Goal: Transaction & Acquisition: Purchase product/service

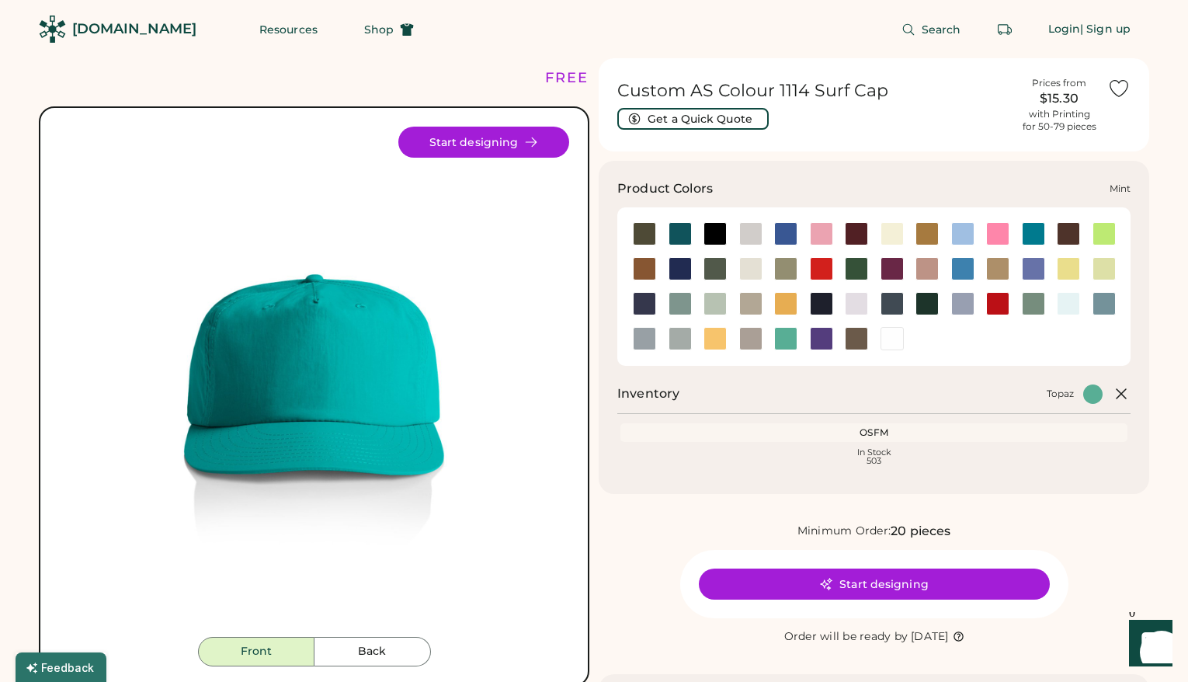
click at [719, 304] on div at bounding box center [715, 303] width 23 height 23
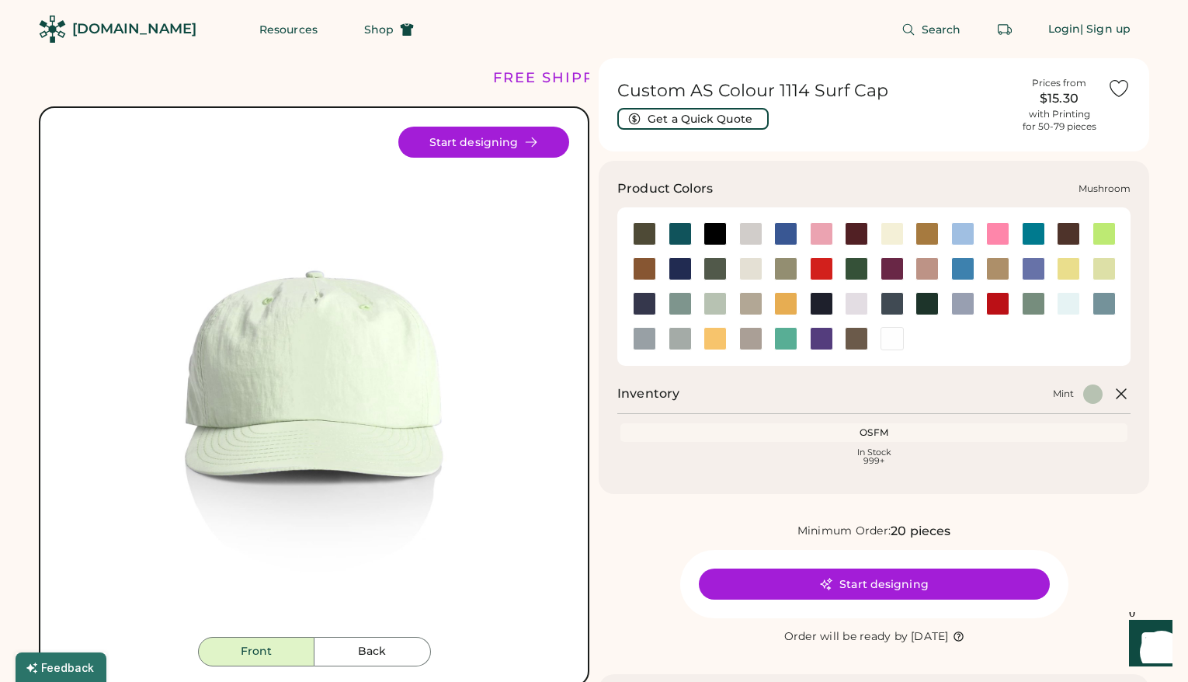
click at [747, 303] on div at bounding box center [750, 303] width 23 height 23
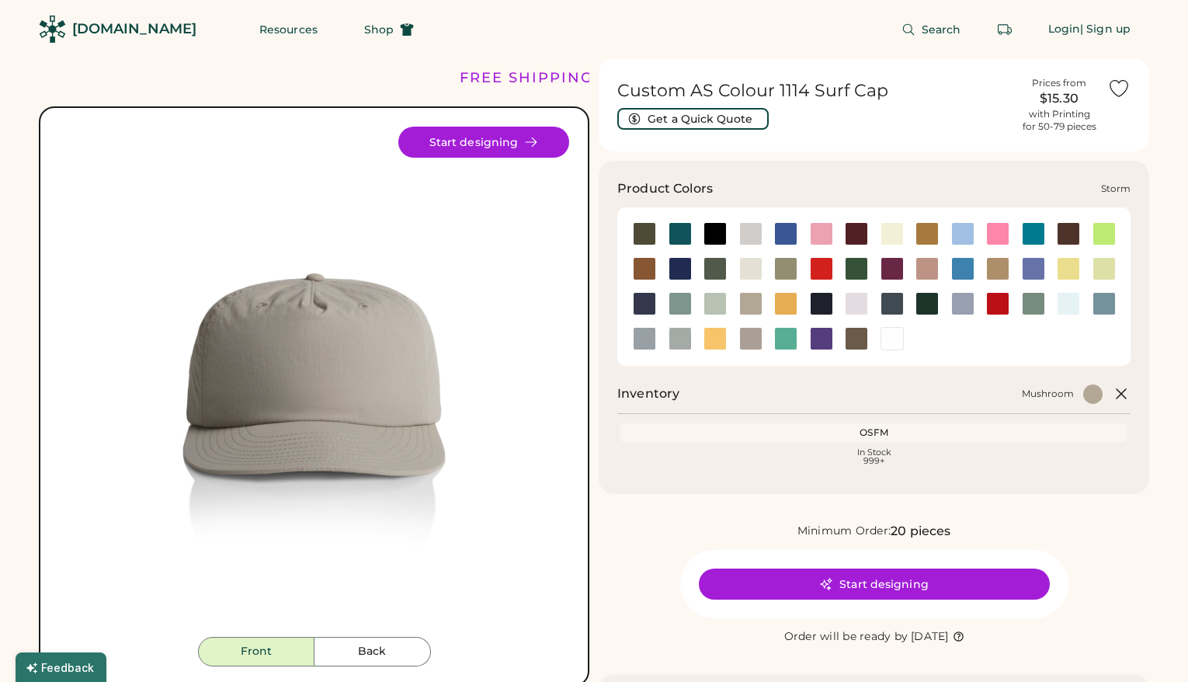
click at [674, 345] on div at bounding box center [680, 338] width 23 height 23
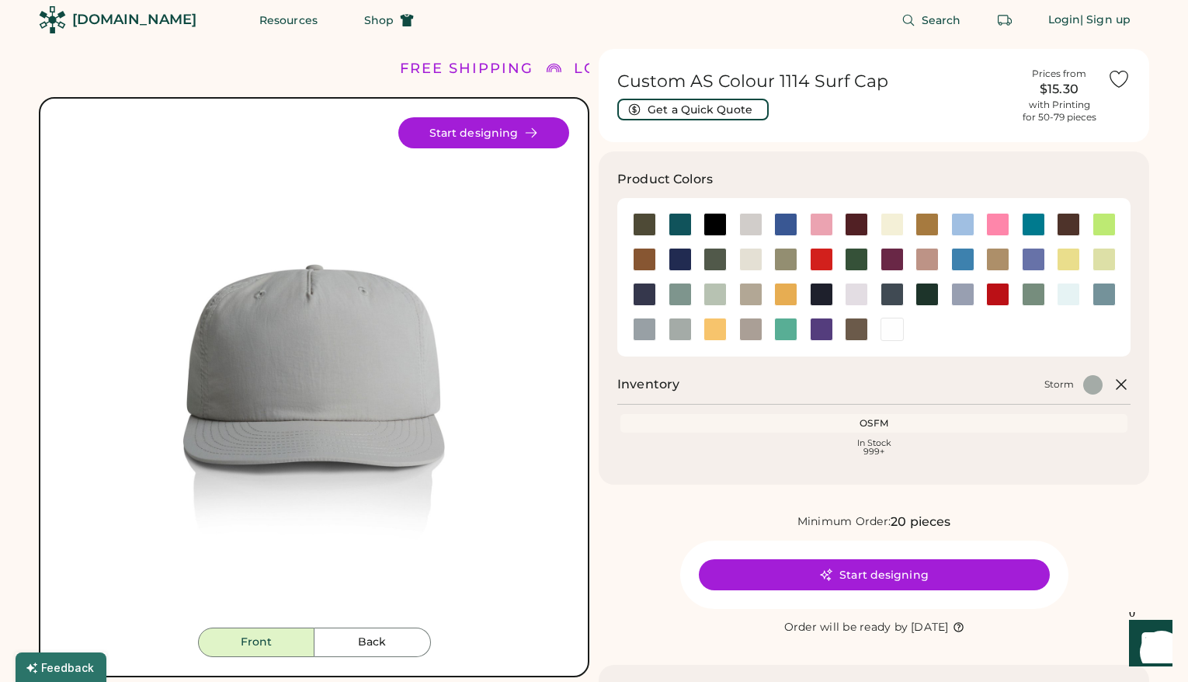
scroll to position [9, 0]
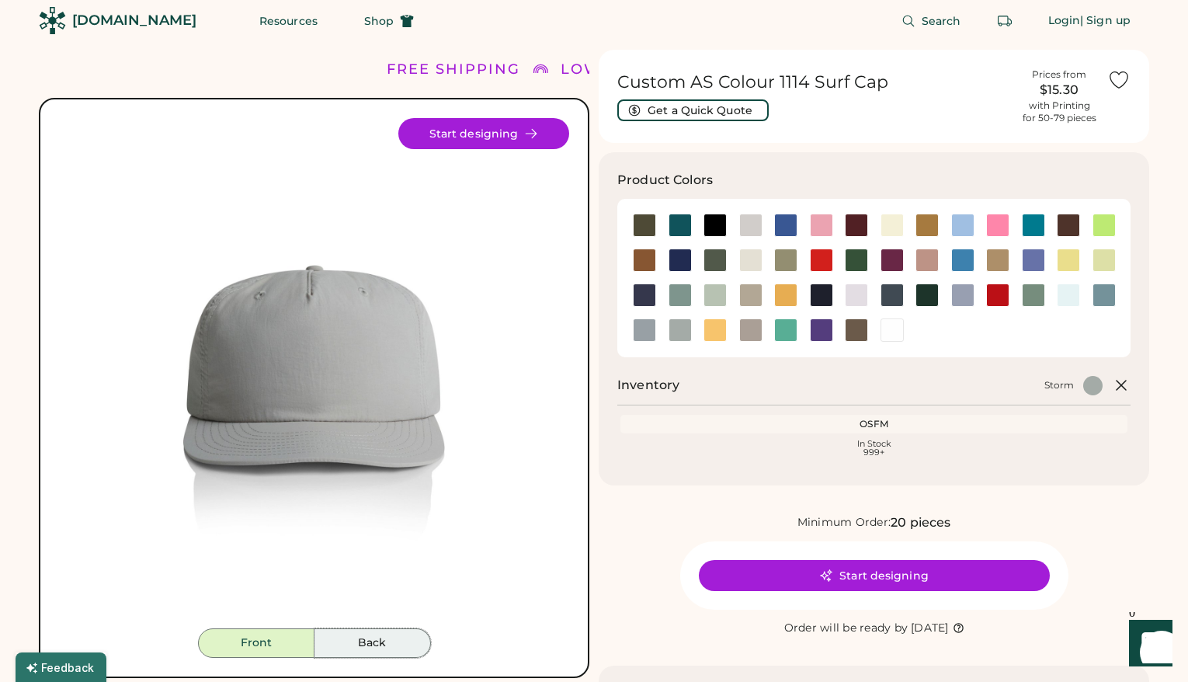
click at [374, 650] on button "Back" at bounding box center [373, 643] width 116 height 30
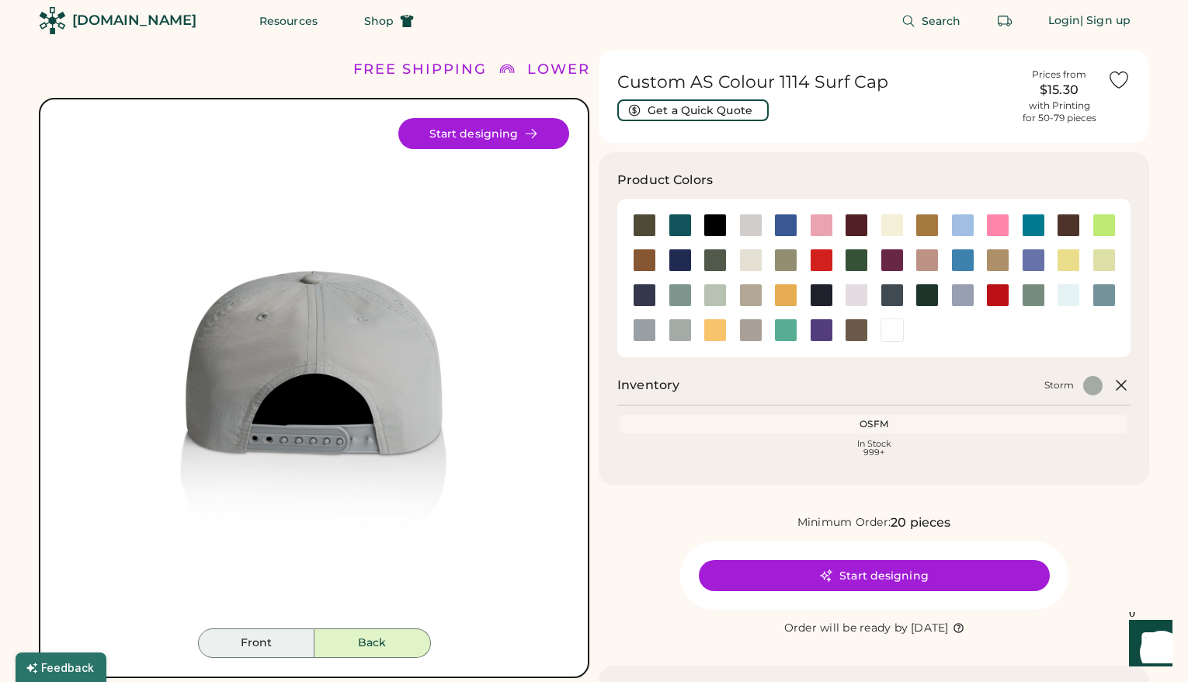
click at [279, 641] on button "Front" at bounding box center [256, 643] width 116 height 30
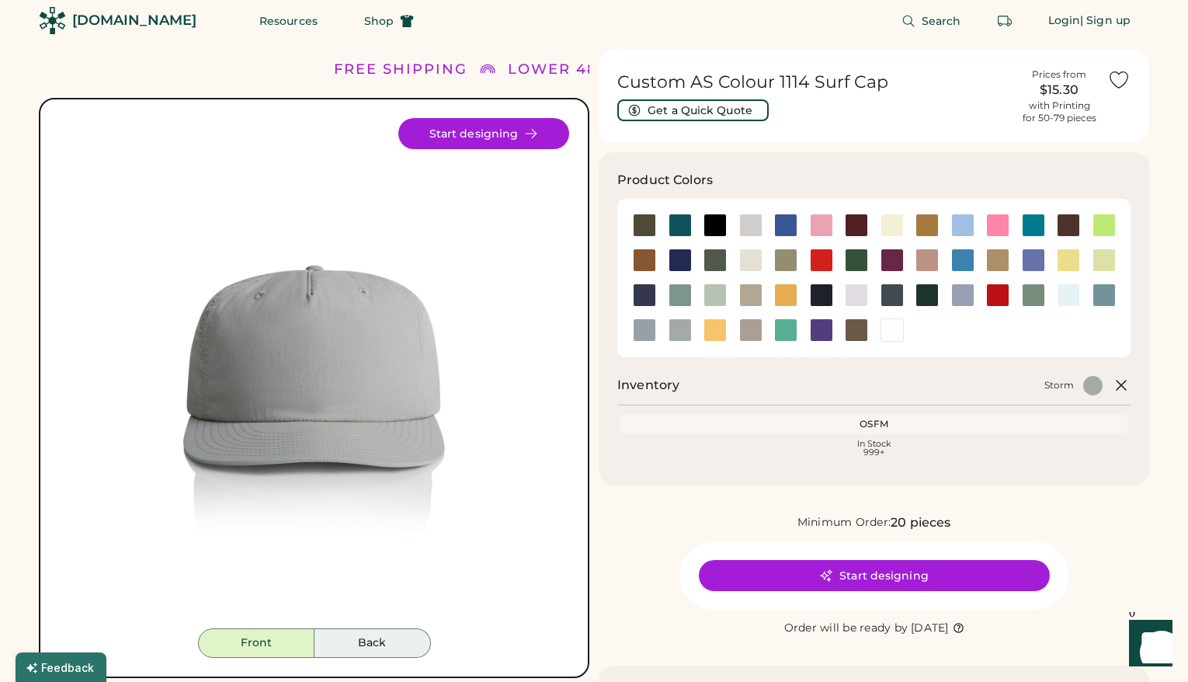
click at [352, 640] on button "Back" at bounding box center [373, 643] width 116 height 30
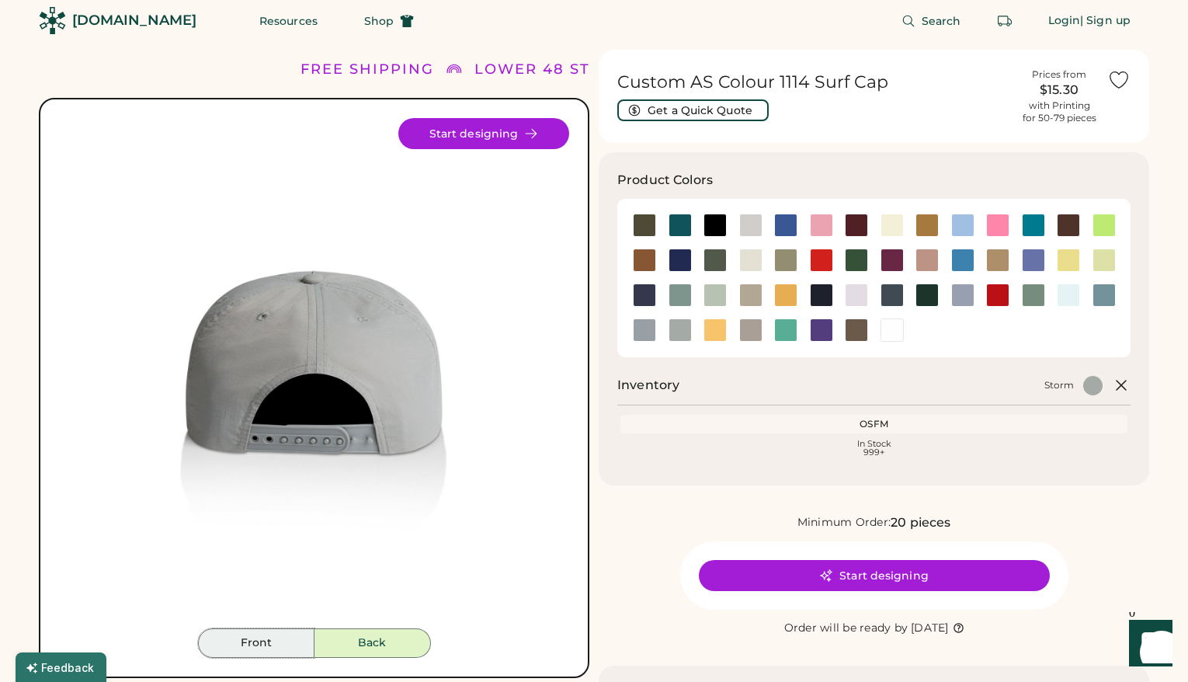
click at [282, 636] on button "Front" at bounding box center [256, 643] width 116 height 30
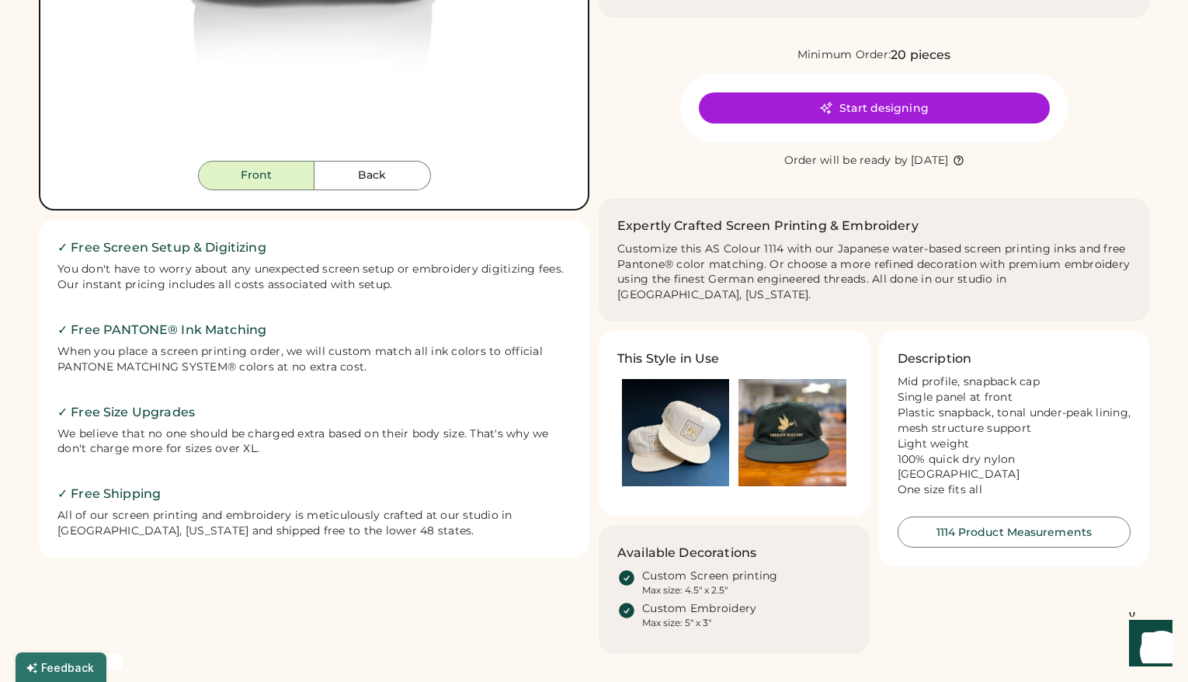
scroll to position [488, 0]
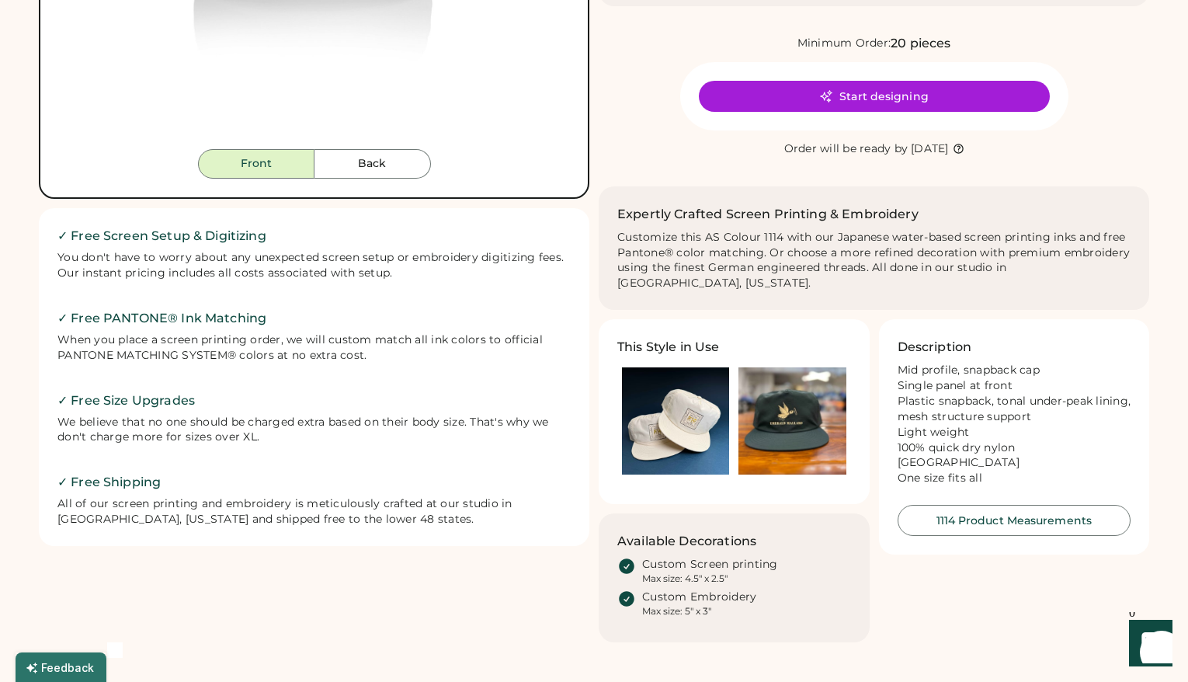
click at [669, 386] on img at bounding box center [675, 420] width 107 height 107
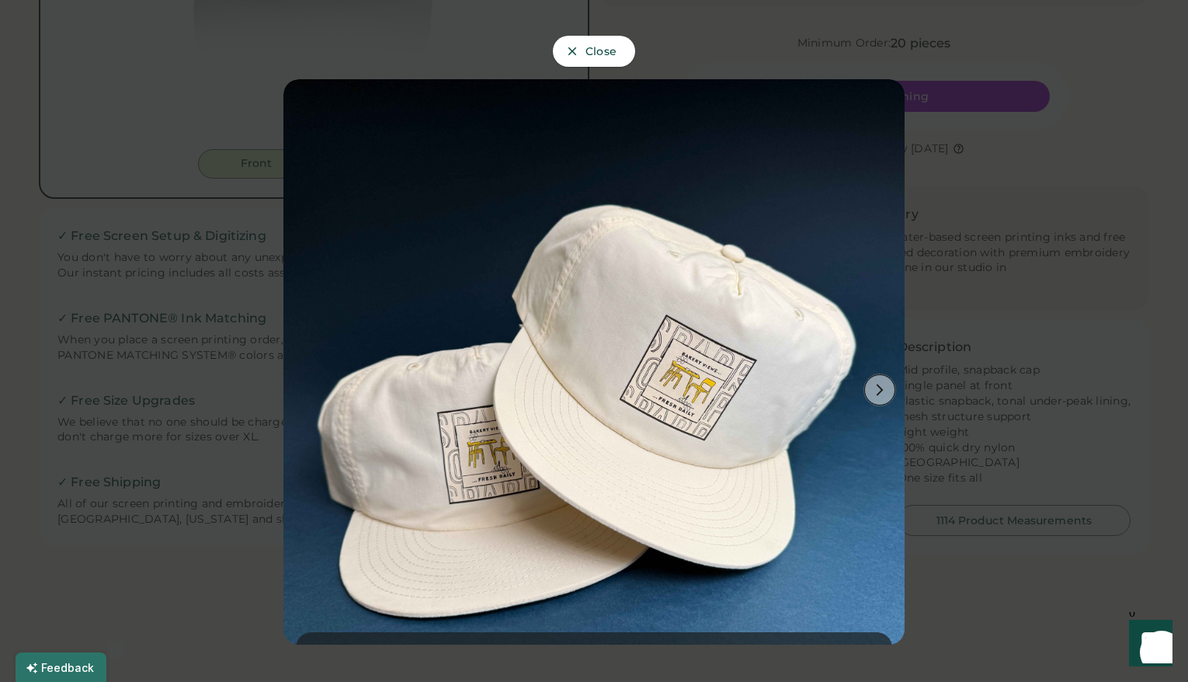
click at [878, 386] on use at bounding box center [880, 390] width 7 height 12
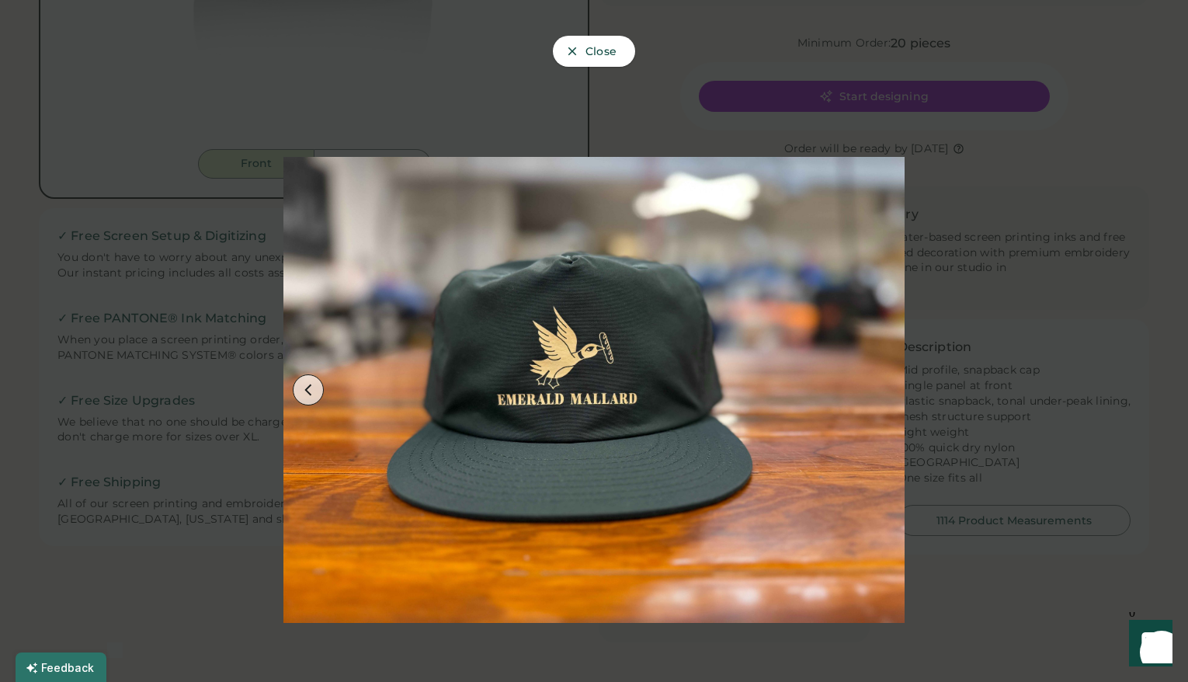
click at [967, 373] on div at bounding box center [594, 341] width 1188 height 682
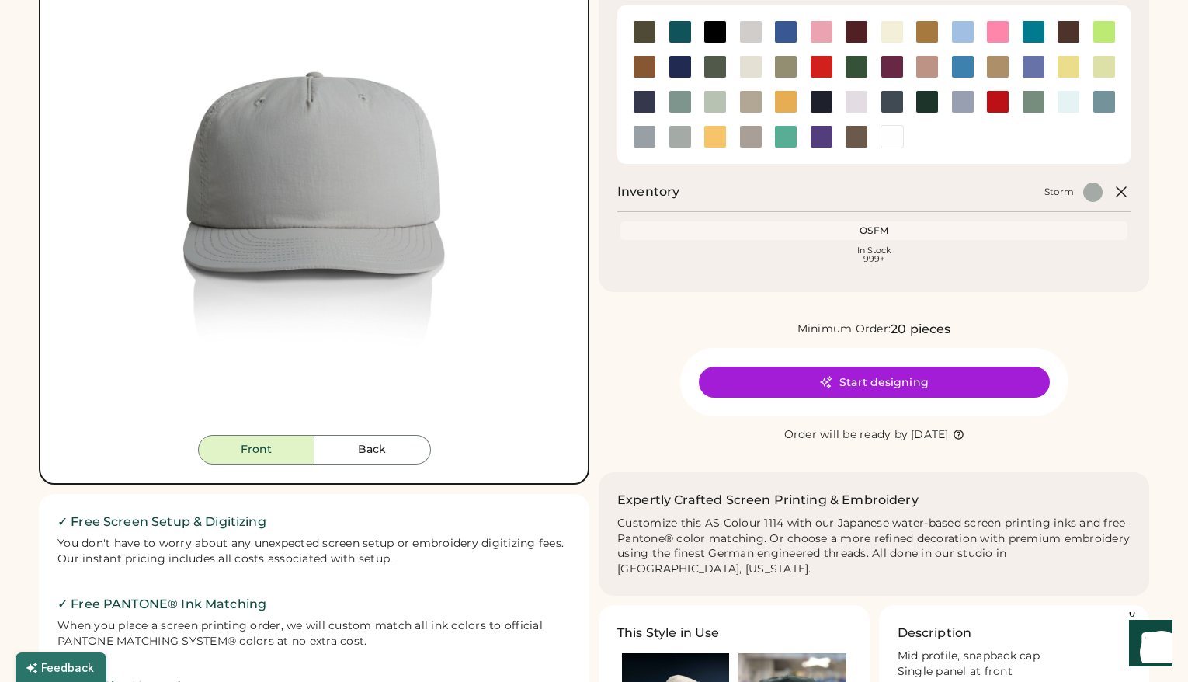
scroll to position [0, 0]
